Goal: Navigation & Orientation: Go to known website

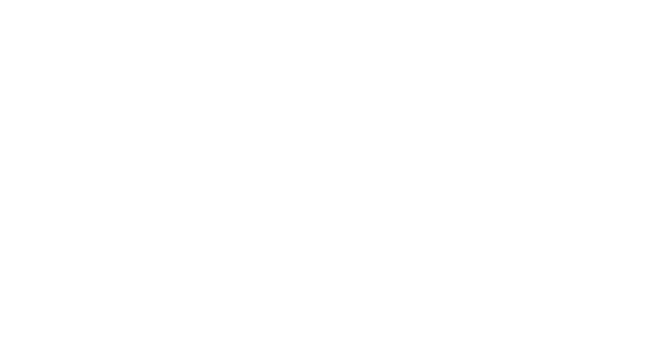
click at [231, 4] on body at bounding box center [335, 4] width 662 height 0
